Goal: Use online tool/utility: Utilize a website feature to perform a specific function

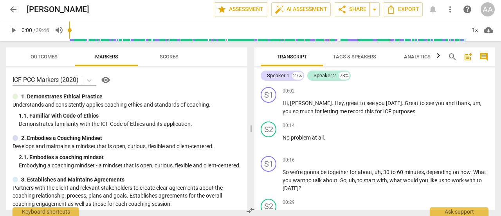
click at [361, 56] on span "Tags & Speakers" at bounding box center [354, 57] width 43 height 6
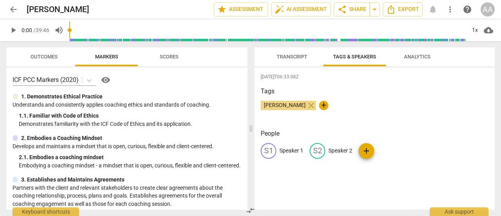
click at [302, 151] on p "Speaker 1" at bounding box center [291, 150] width 24 height 8
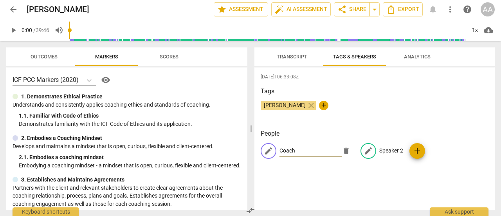
type input "Coach"
click at [391, 150] on p "Speaker 2" at bounding box center [391, 150] width 24 height 8
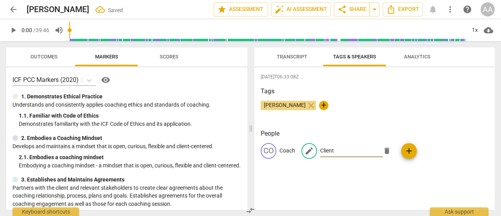
type input "Client"
click at [384, 180] on div "[DATE]T06:33:08Z Tags [PERSON_NAME] close + People CO Coach edit Client delete …" at bounding box center [374, 138] width 240 height 142
click at [384, 180] on div "[DATE]T06:33:08Z Tags [PERSON_NAME] close + People CO Coach CL Client add" at bounding box center [374, 138] width 240 height 142
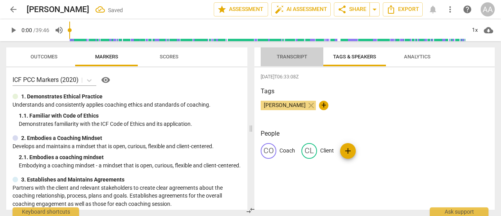
click at [290, 55] on span "Transcript" at bounding box center [292, 57] width 31 height 6
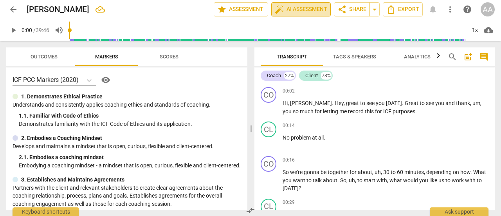
click at [315, 12] on span "auto_fix_high AI Assessment" at bounding box center [301, 9] width 52 height 9
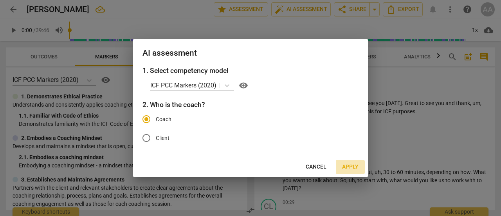
click at [353, 166] on span "Apply" at bounding box center [350, 167] width 16 height 8
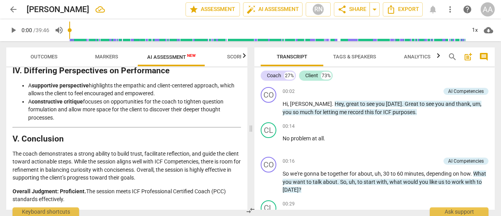
scroll to position [1443, 0]
click at [46, 60] on span "Outcomes" at bounding box center [44, 57] width 46 height 11
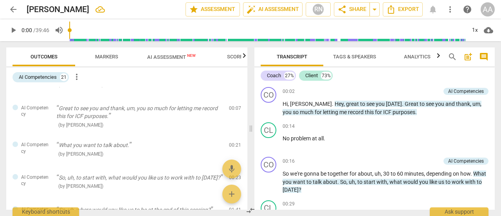
scroll to position [0, 0]
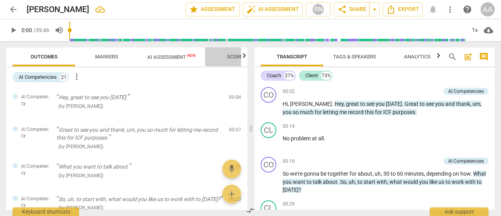
click at [236, 59] on span "Scores" at bounding box center [236, 57] width 19 height 6
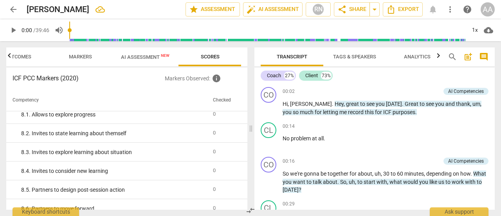
scroll to position [785, 0]
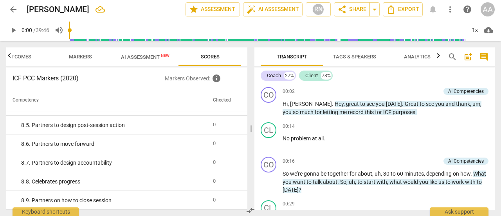
drag, startPoint x: 251, startPoint y: 208, endPoint x: 239, endPoint y: 60, distance: 148.4
click at [239, 60] on div "Outcomes Markers AI Assessment New Scores ICF PCC Markers (2020) Markers Observ…" at bounding box center [250, 128] width 501 height 175
click at [23, 61] on span "Outcomes" at bounding box center [18, 57] width 46 height 11
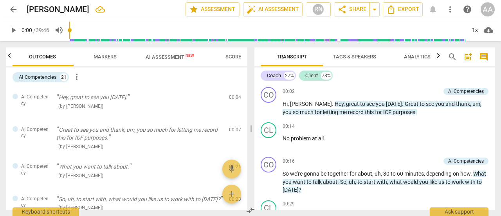
scroll to position [0, 0]
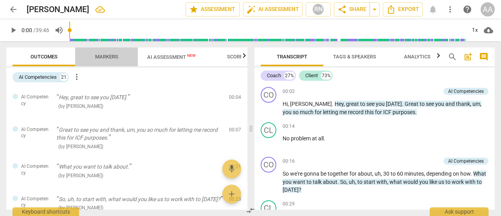
click at [110, 58] on span "Markers" at bounding box center [106, 57] width 23 height 6
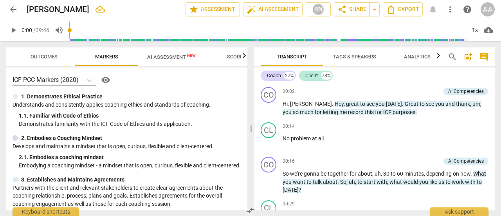
click at [170, 54] on span "AI Assessment New" at bounding box center [171, 57] width 49 height 6
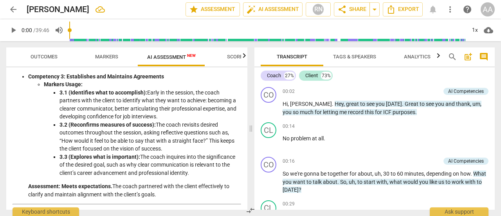
scroll to position [407, 0]
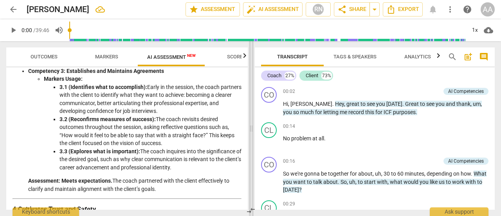
drag, startPoint x: 252, startPoint y: 112, endPoint x: 253, endPoint y: 116, distance: 4.3
click at [253, 116] on span at bounding box center [251, 128] width 5 height 175
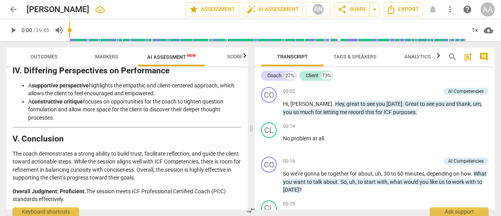
scroll to position [1443, 0]
